Goal: Register for event/course

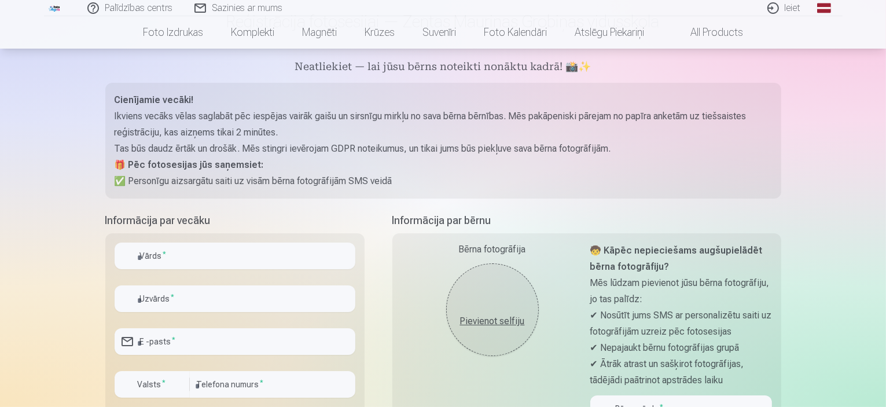
scroll to position [116, 0]
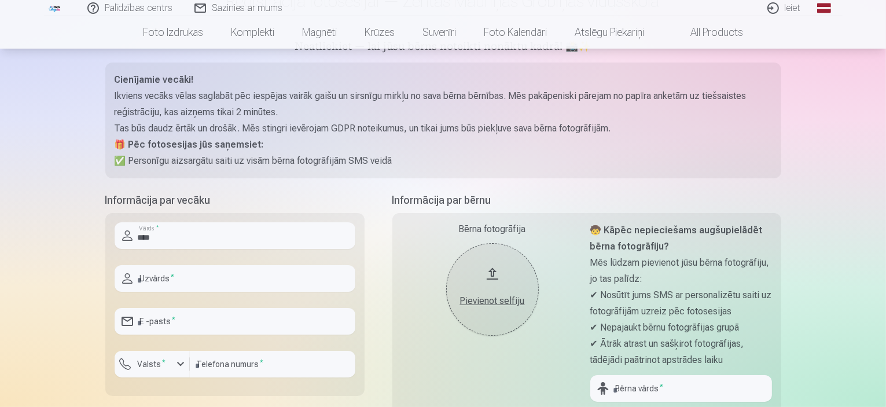
type input "****"
type input "**********"
click at [164, 365] on label "Valsts *" at bounding box center [152, 364] width 38 height 12
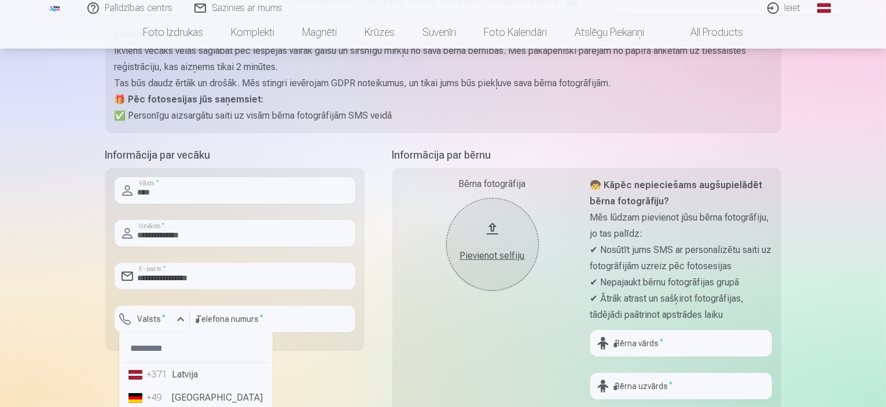
scroll to position [232, 0]
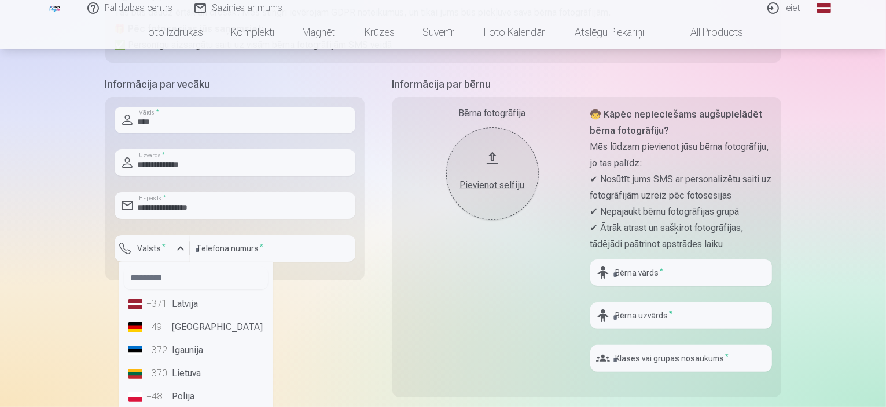
click at [175, 310] on li "+371 Latvija" at bounding box center [196, 303] width 144 height 23
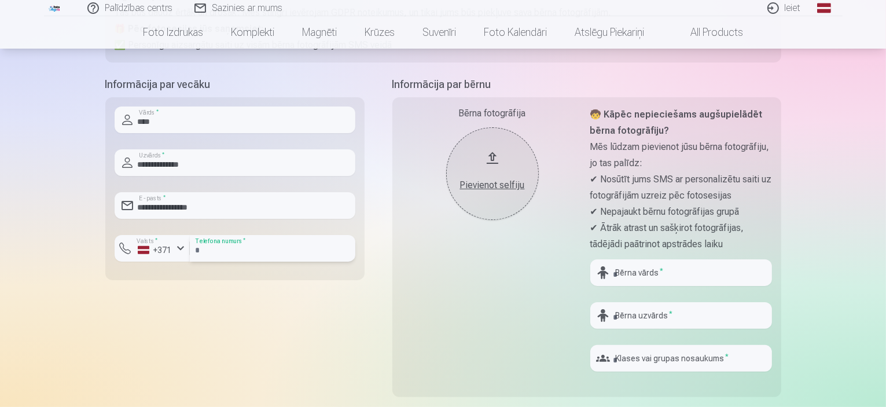
click at [232, 251] on input "number" at bounding box center [273, 248] width 166 height 27
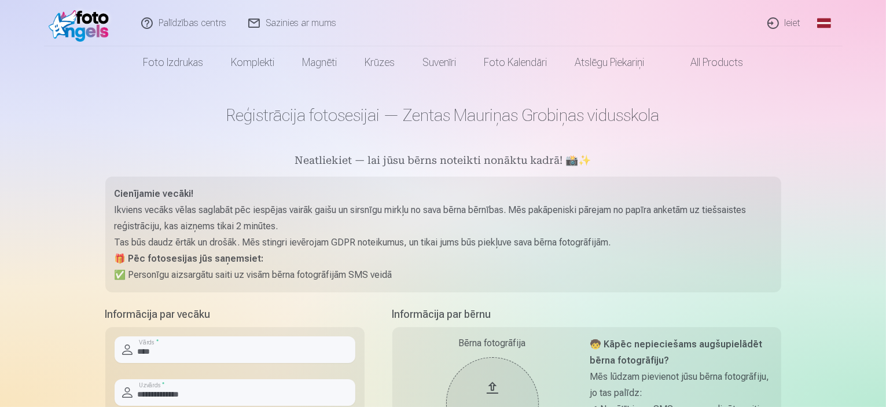
scroll to position [0, 0]
type input "********"
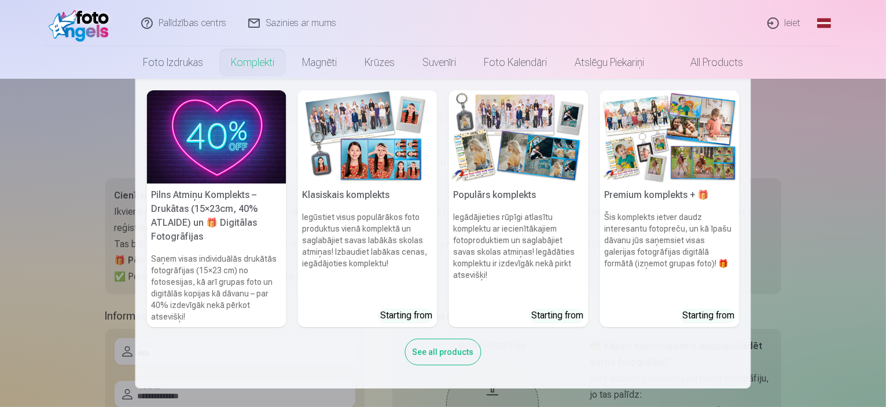
click at [44, 124] on nav "Pilns Atmiņu Komplekts – Drukātas (15×23cm, 40% ATLAIDE) un 🎁 Digitālas Fotogrā…" at bounding box center [443, 234] width 886 height 310
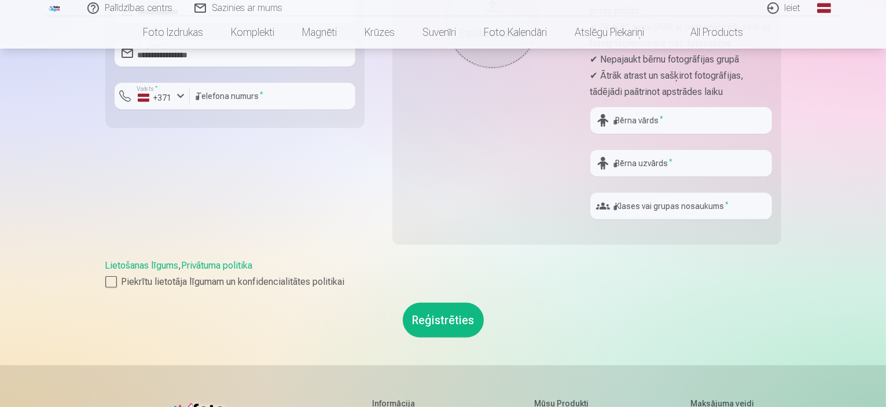
scroll to position [463, 0]
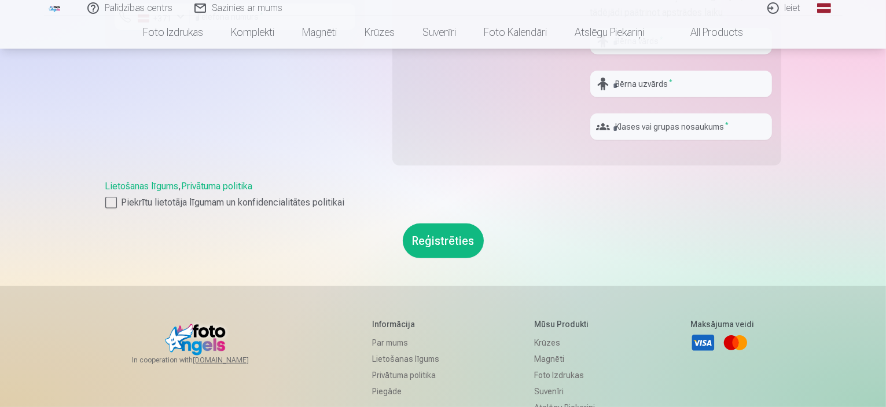
click at [104, 204] on div "**********" at bounding box center [443, 71] width 695 height 1068
click at [112, 201] on div at bounding box center [111, 203] width 12 height 12
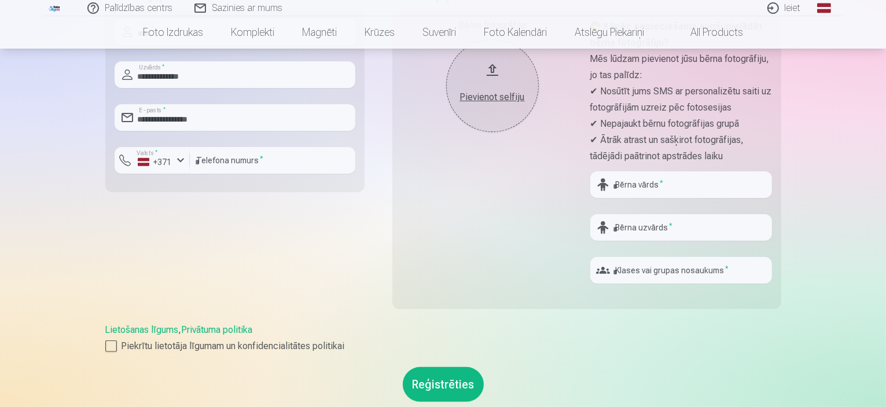
scroll to position [289, 0]
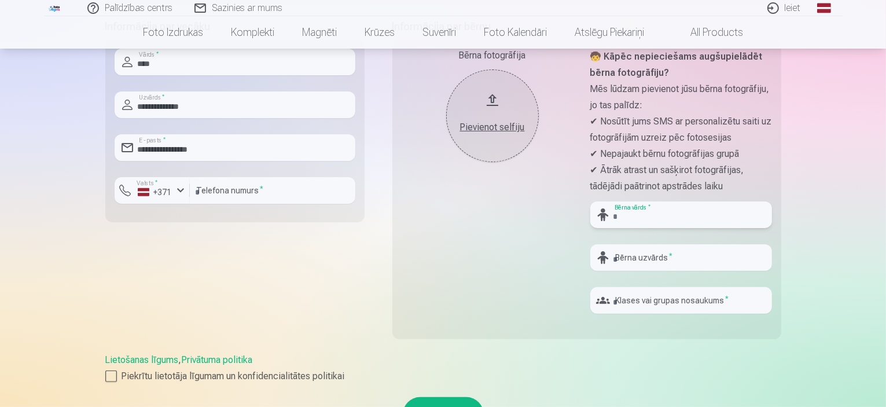
click at [662, 219] on input "text" at bounding box center [682, 214] width 182 height 27
type input "********"
type input "**********"
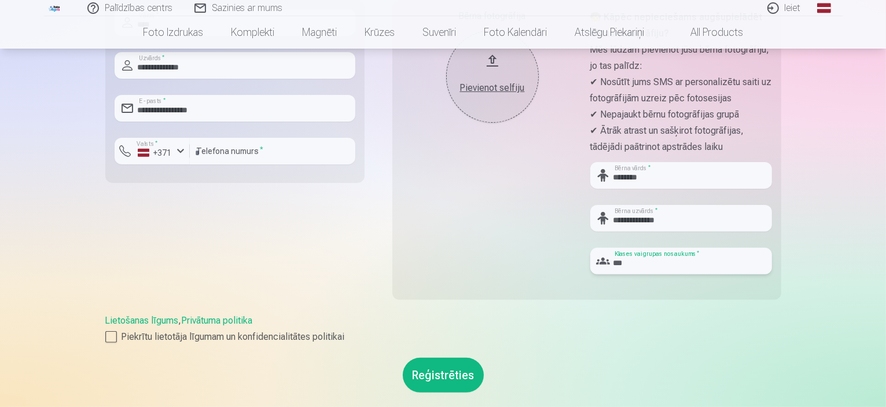
scroll to position [347, 0]
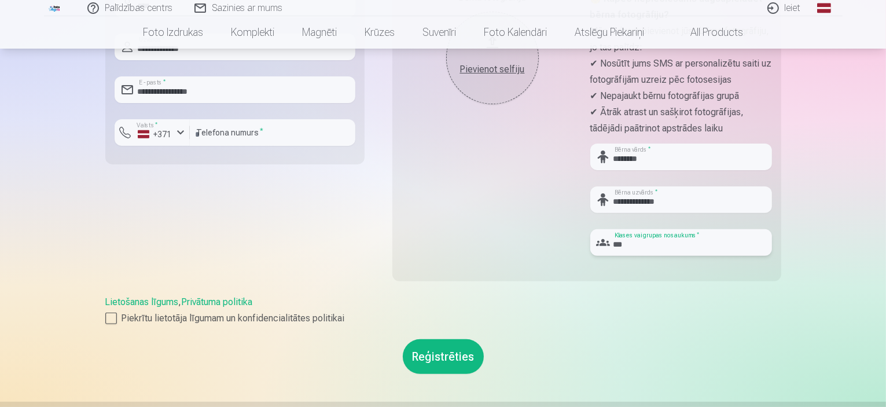
type input "***"
click at [449, 357] on button "Reģistrēties" at bounding box center [443, 356] width 81 height 35
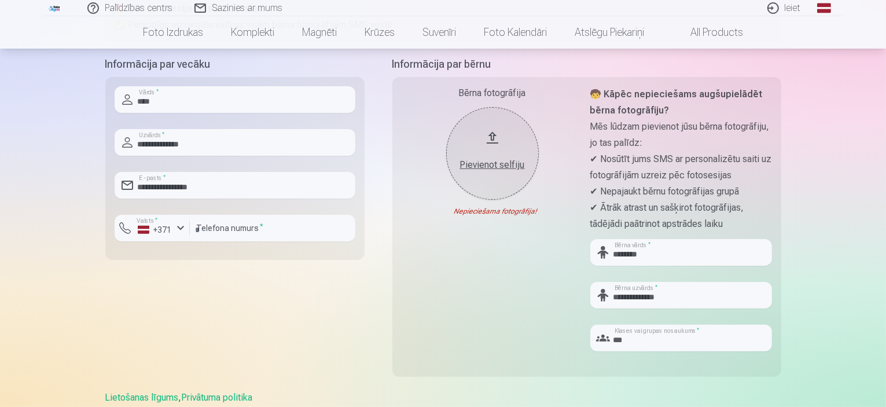
scroll to position [232, 0]
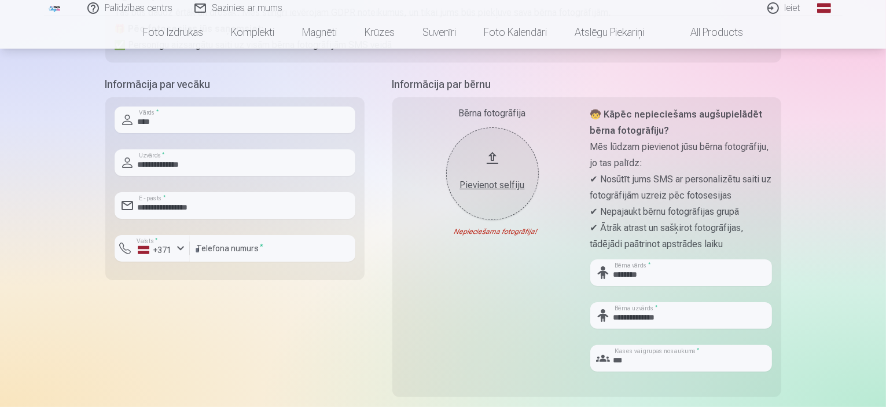
click at [489, 155] on button "Pievienot selfiju" at bounding box center [492, 173] width 93 height 93
click at [493, 156] on button "Pievienot selfiju" at bounding box center [492, 173] width 93 height 93
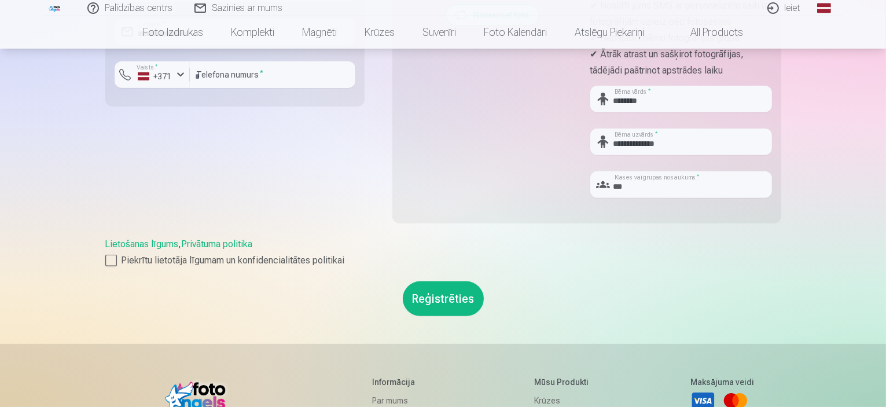
scroll to position [463, 0]
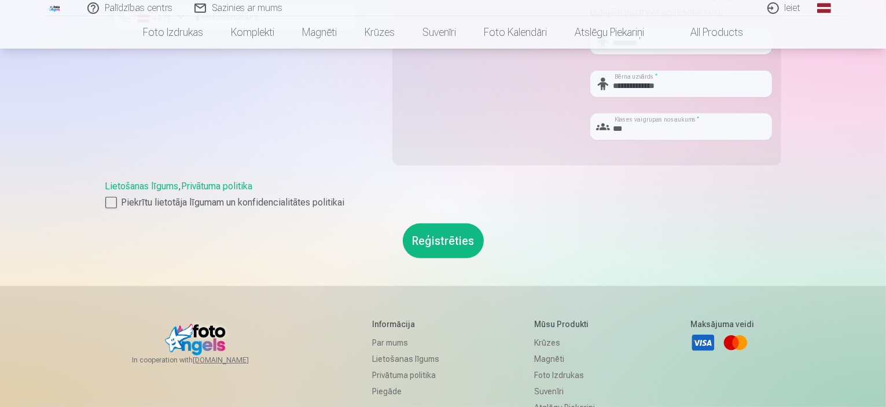
click at [445, 237] on button "Reģistrēties" at bounding box center [443, 240] width 81 height 35
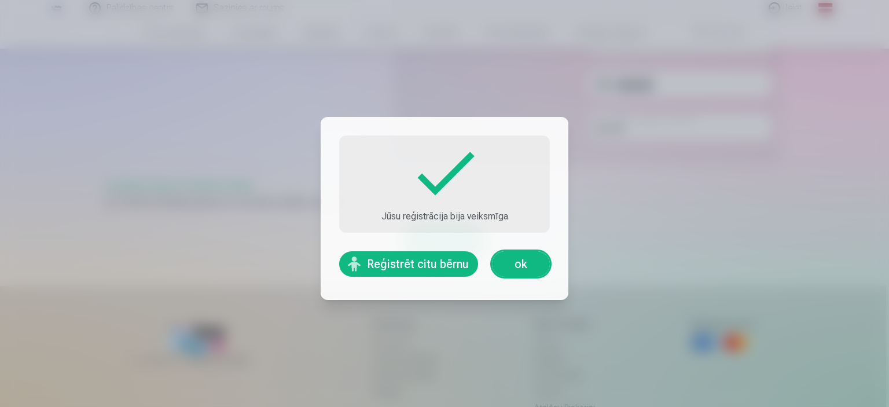
click at [409, 266] on button "Reģistrēt citu bērnu" at bounding box center [408, 263] width 139 height 25
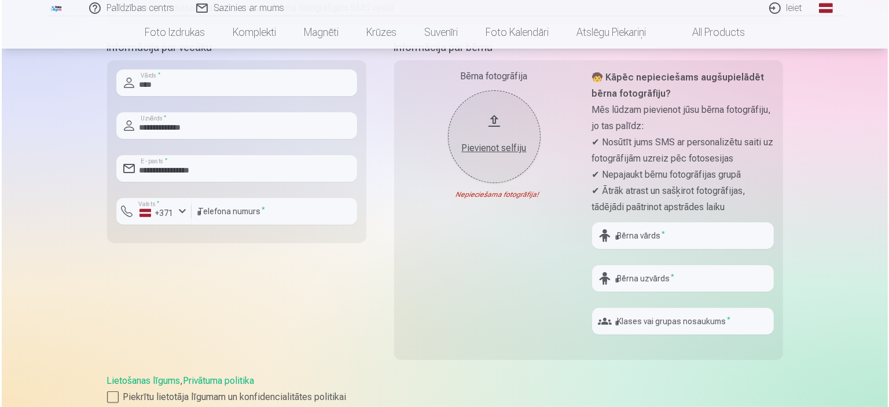
scroll to position [289, 0]
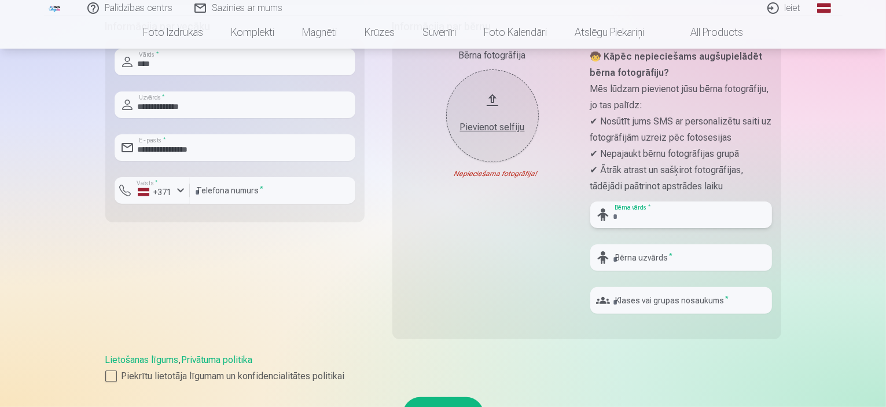
click at [679, 214] on input "text" at bounding box center [682, 214] width 182 height 27
type input "*******"
type input "**********"
type input "****"
click at [493, 97] on button "Pievienot selfiju" at bounding box center [492, 115] width 93 height 93
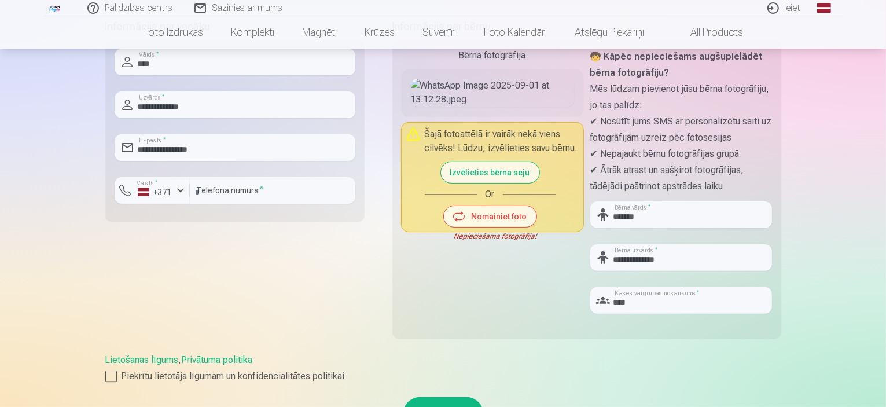
click at [475, 183] on button "Izvēlieties bērna seju" at bounding box center [490, 172] width 98 height 21
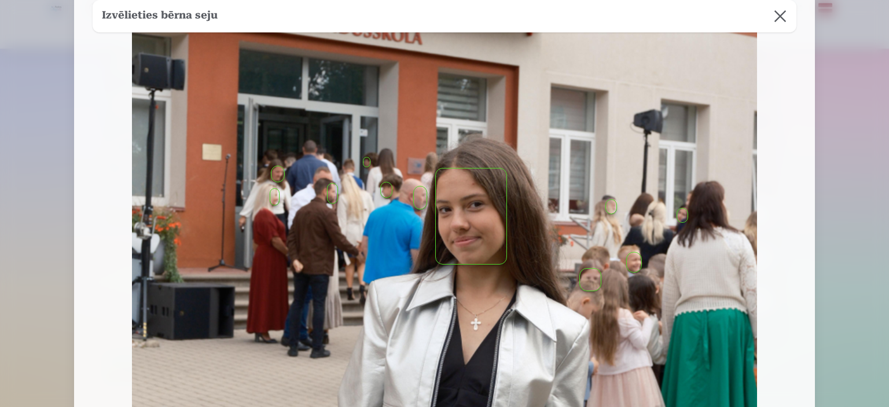
click at [474, 183] on button "button" at bounding box center [471, 216] width 71 height 96
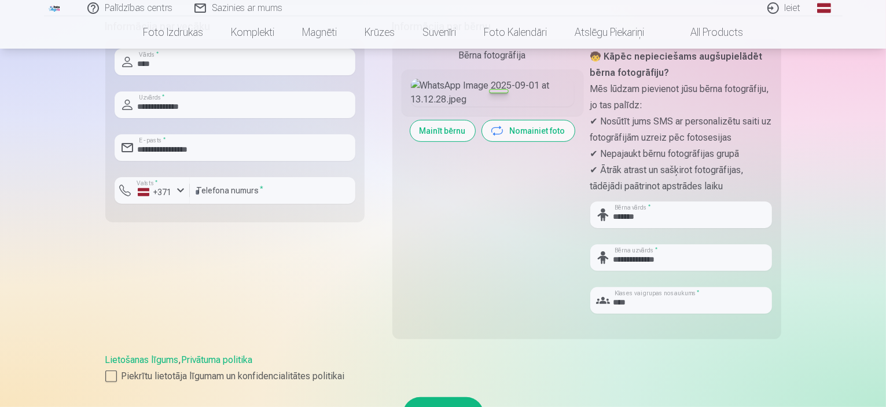
click at [494, 93] on div at bounding box center [499, 91] width 19 height 3
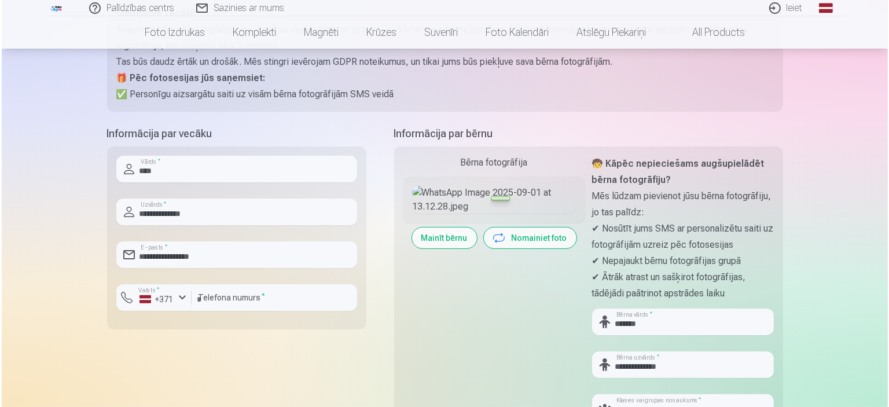
scroll to position [174, 0]
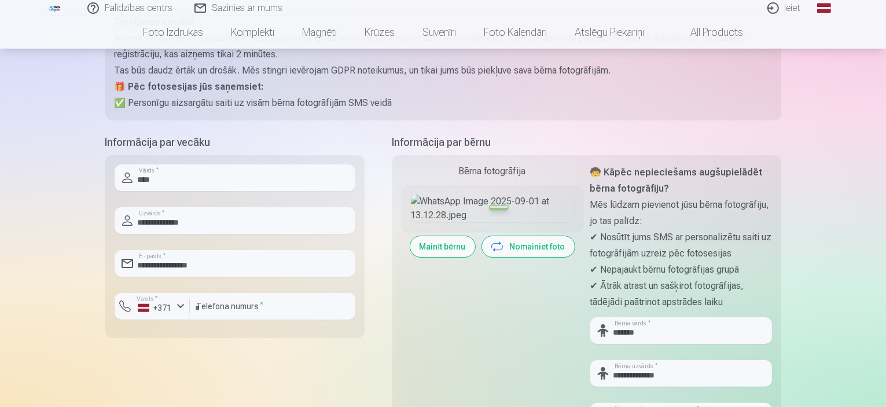
click at [492, 222] on img at bounding box center [492, 209] width 163 height 28
click at [487, 177] on div "Bērna fotogrāfija" at bounding box center [493, 171] width 182 height 14
click at [499, 222] on img at bounding box center [492, 209] width 163 height 28
click at [492, 222] on img at bounding box center [492, 209] width 163 height 28
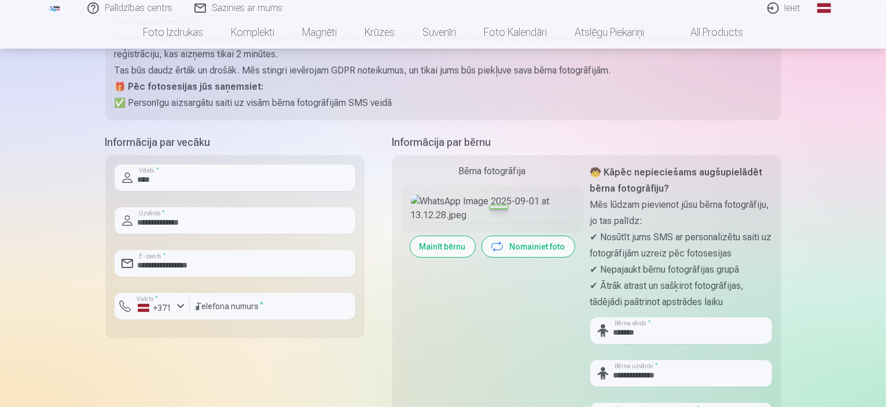
click at [523, 257] on button "Nomainiet foto" at bounding box center [528, 246] width 93 height 21
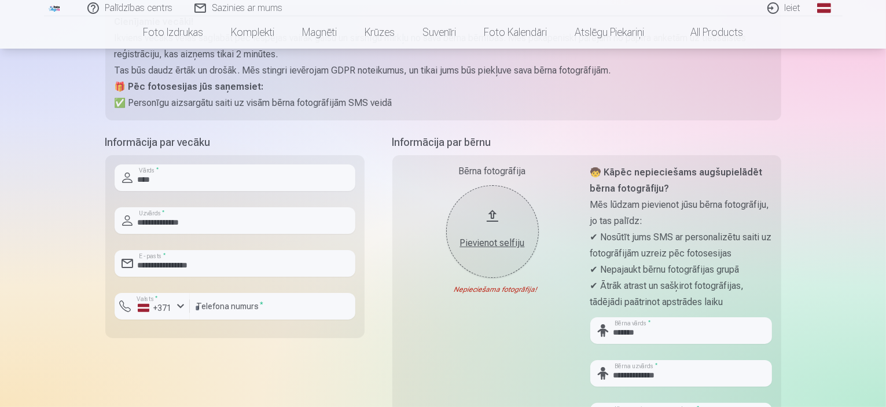
click at [494, 211] on button "Pievienot selfiju" at bounding box center [492, 231] width 93 height 93
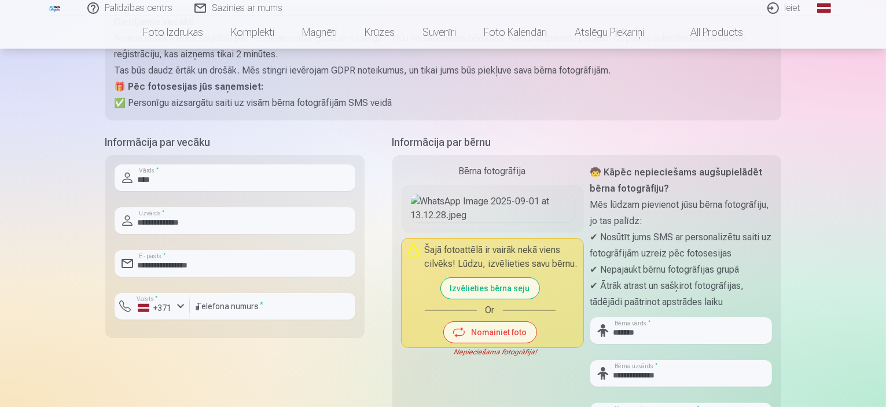
click at [482, 299] on button "Izvēlieties bērna seju" at bounding box center [490, 288] width 98 height 21
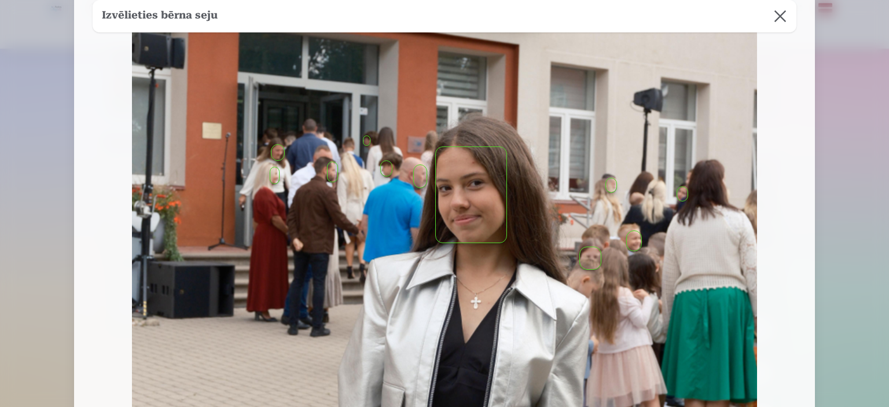
scroll to position [405, 0]
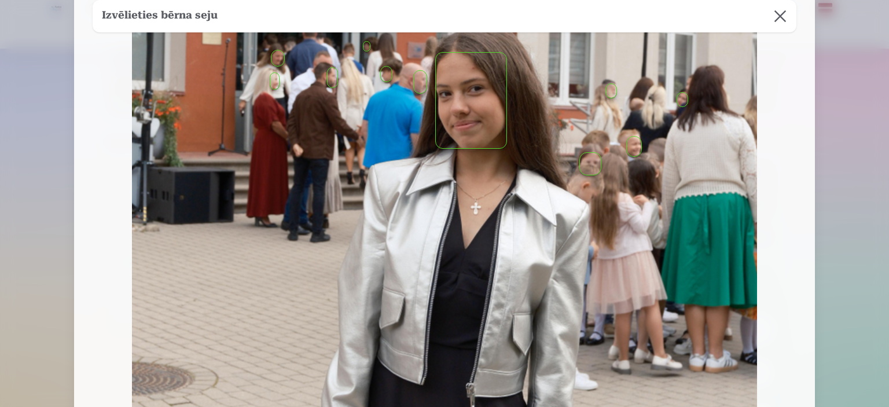
drag, startPoint x: 476, startPoint y: 132, endPoint x: 551, endPoint y: 214, distance: 111.5
click at [564, 238] on div at bounding box center [444, 156] width 625 height 938
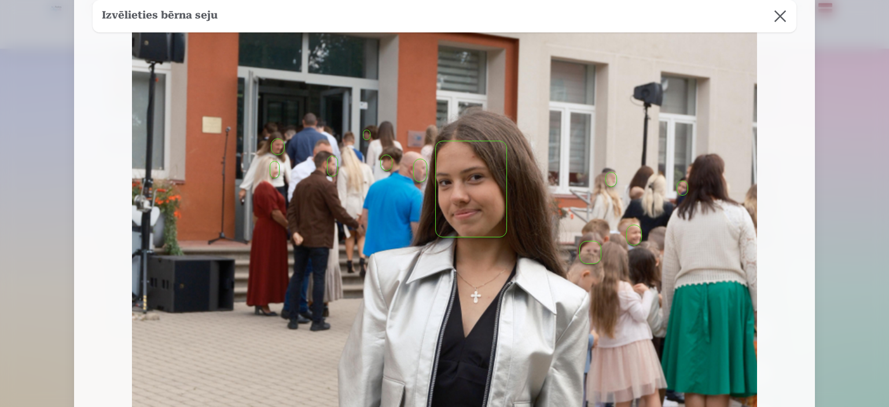
scroll to position [347, 0]
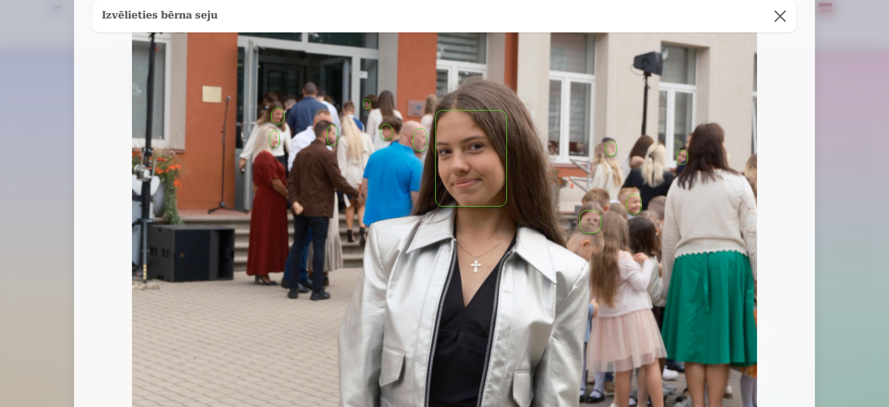
drag, startPoint x: 451, startPoint y: 134, endPoint x: 349, endPoint y: 79, distance: 115.8
click at [349, 79] on div at bounding box center [444, 214] width 625 height 938
drag, startPoint x: 484, startPoint y: 178, endPoint x: 551, endPoint y: 310, distance: 148.6
click at [551, 310] on div at bounding box center [444, 214] width 625 height 938
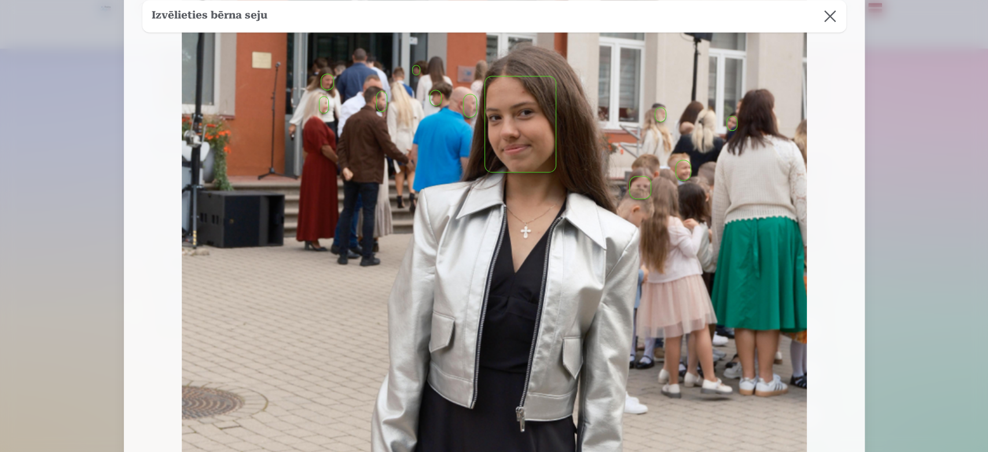
scroll to position [412, 0]
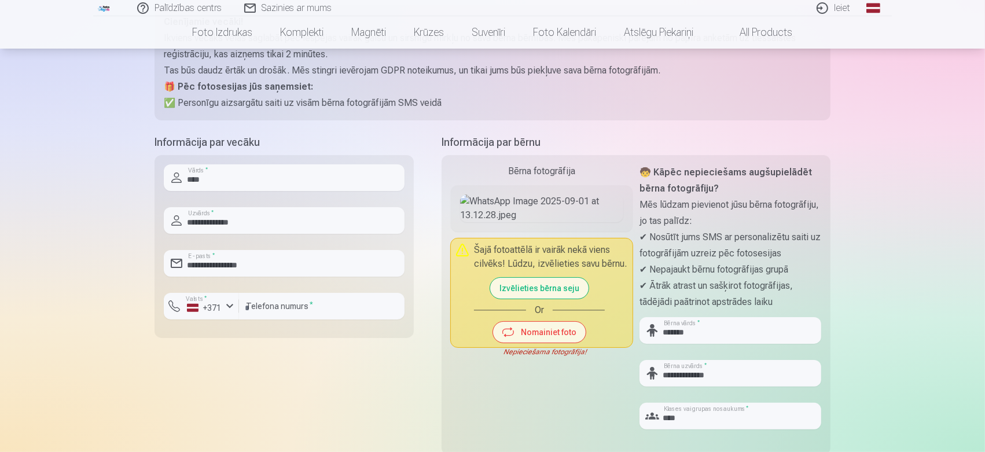
click at [524, 299] on button "Izvēlieties bērna seju" at bounding box center [539, 288] width 98 height 21
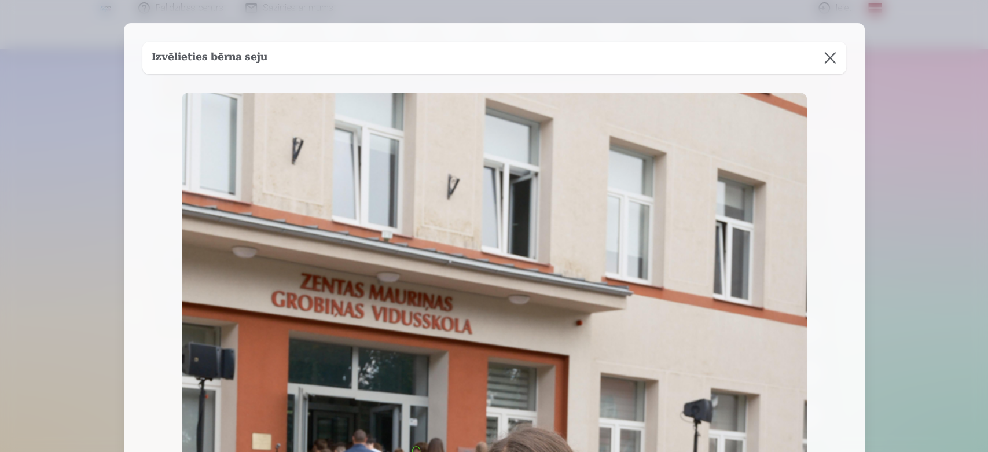
click at [830, 51] on button at bounding box center [830, 58] width 32 height 32
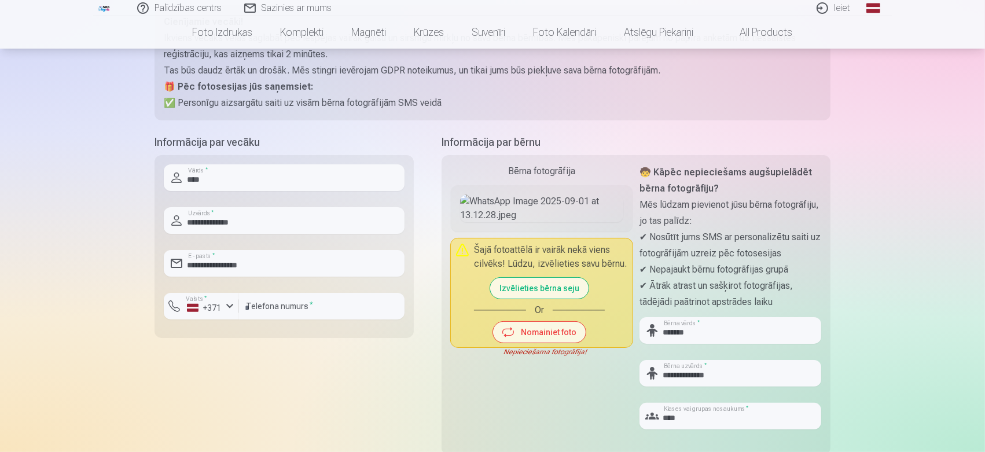
click at [549, 343] on button "Nomainiet foto" at bounding box center [539, 332] width 93 height 21
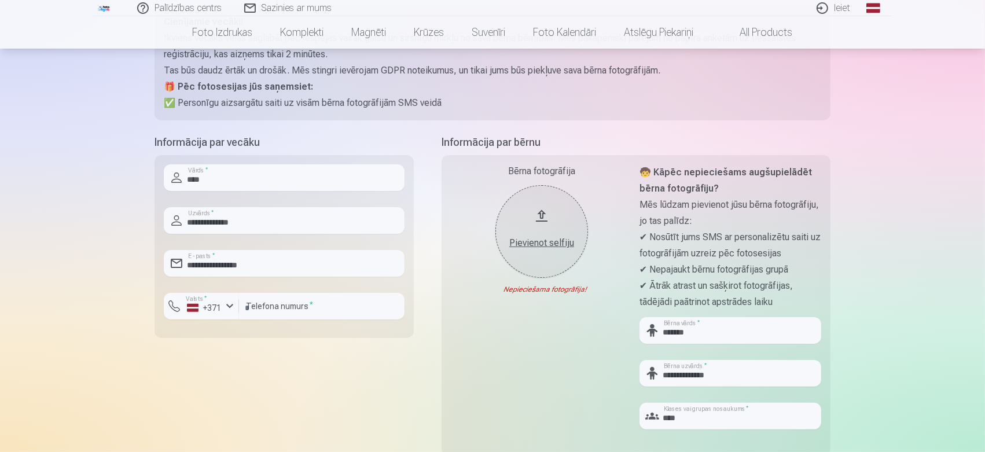
click at [542, 210] on button "Pievienot selfiju" at bounding box center [542, 231] width 93 height 93
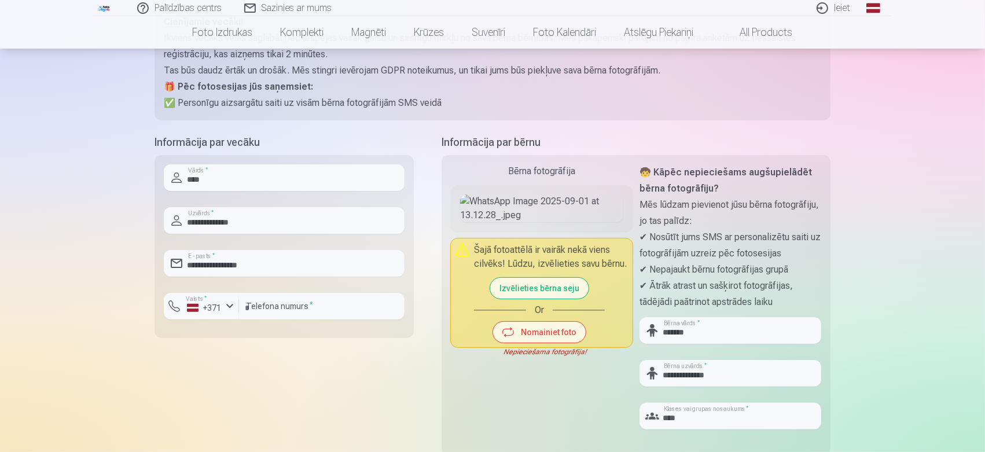
click at [536, 299] on button "Izvēlieties bērna seju" at bounding box center [539, 288] width 98 height 21
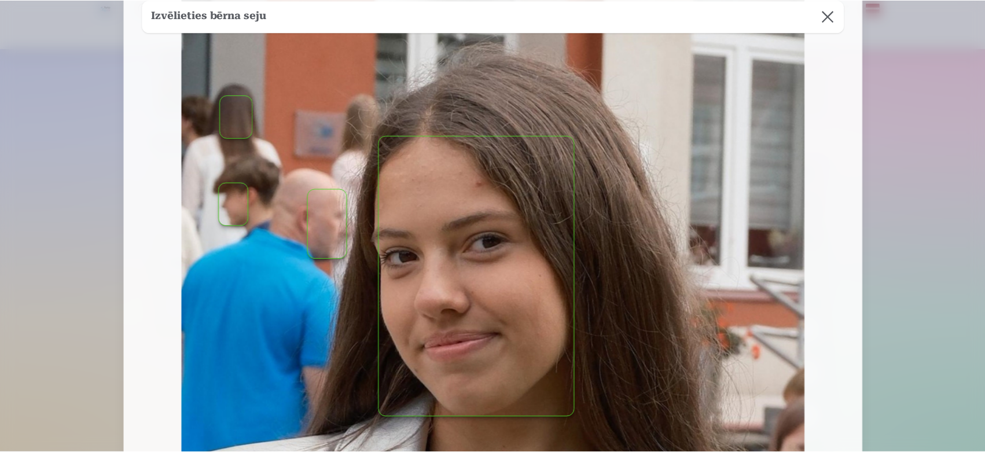
scroll to position [129, 0]
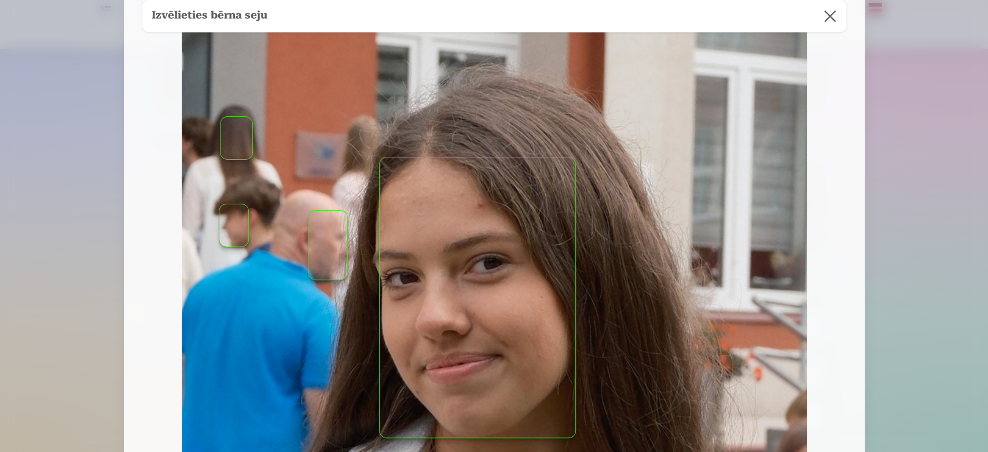
click at [828, 17] on button at bounding box center [830, 16] width 32 height 32
